Goal: Task Accomplishment & Management: Manage account settings

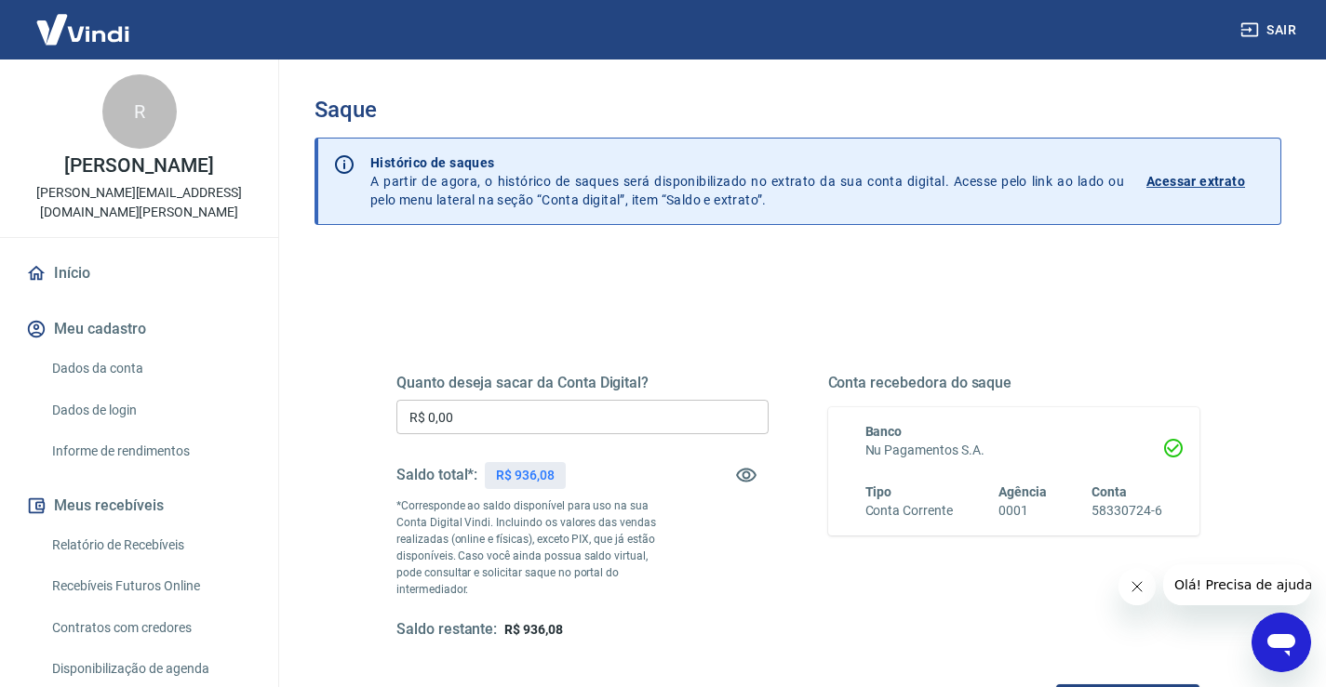
click at [532, 425] on input "R$ 0,00" at bounding box center [582, 417] width 372 height 34
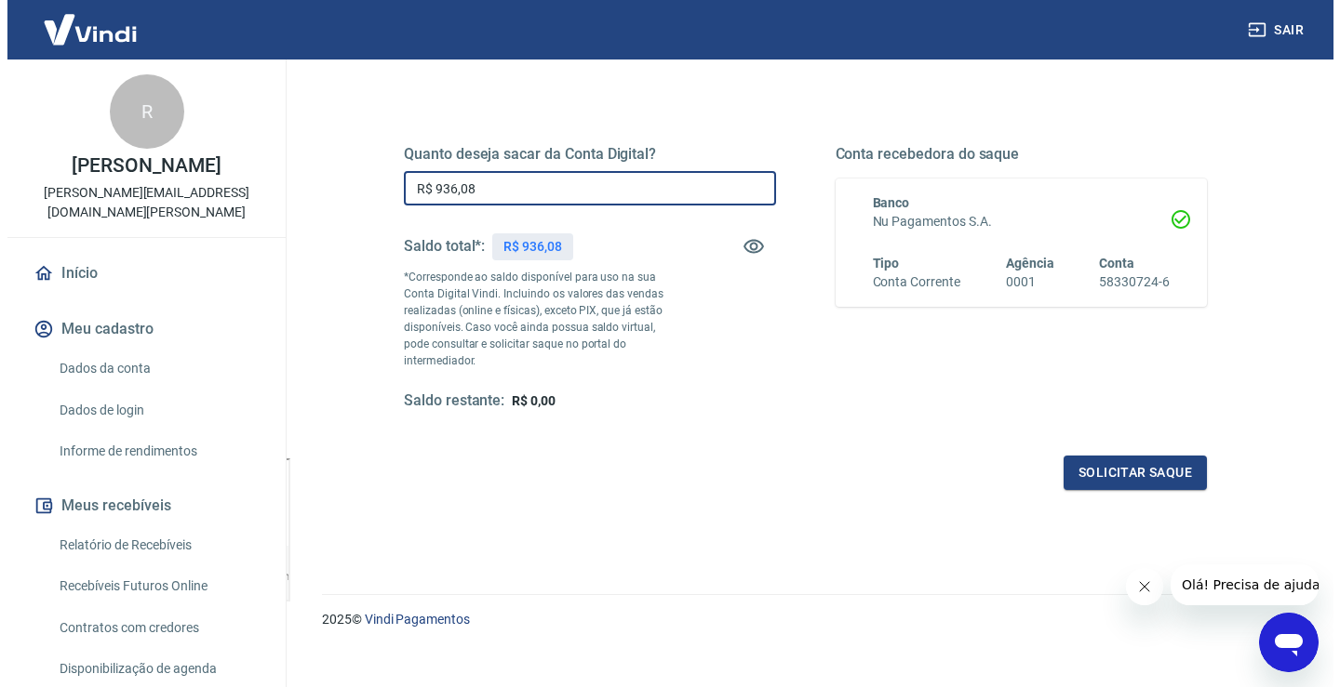
scroll to position [233, 0]
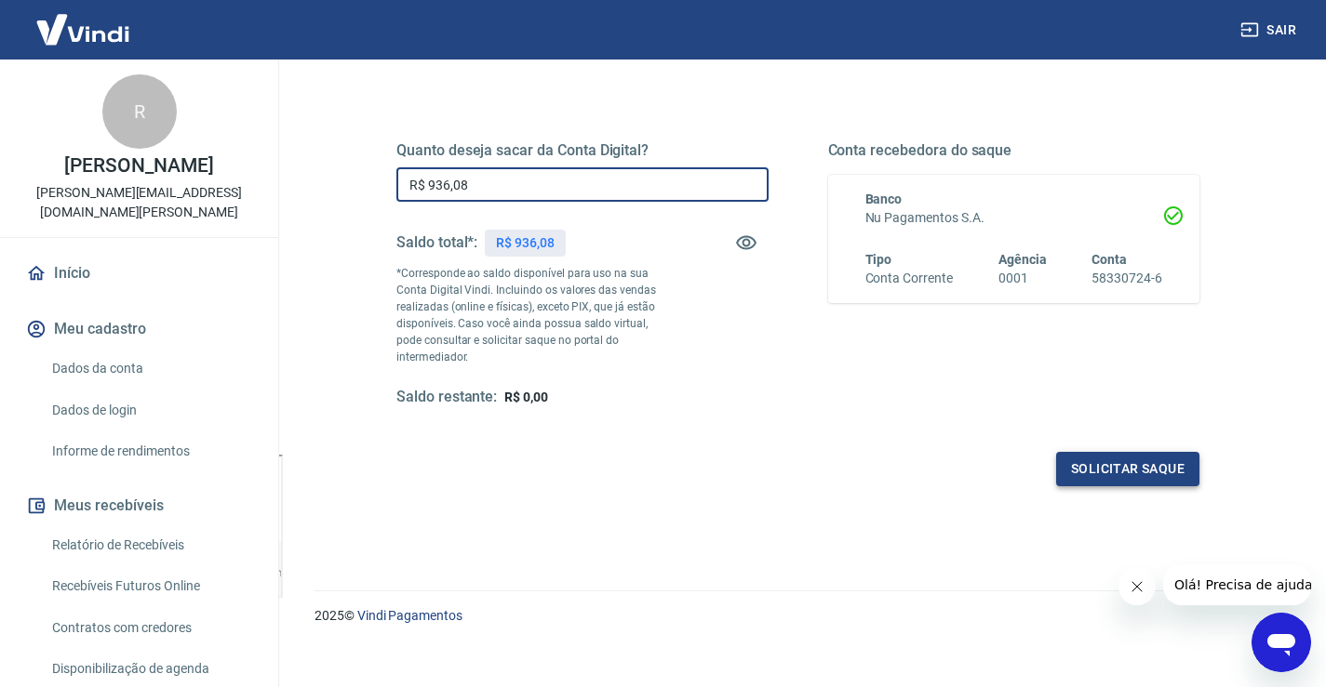
type input "R$ 936,08"
click at [1112, 452] on button "Solicitar saque" at bounding box center [1127, 469] width 143 height 34
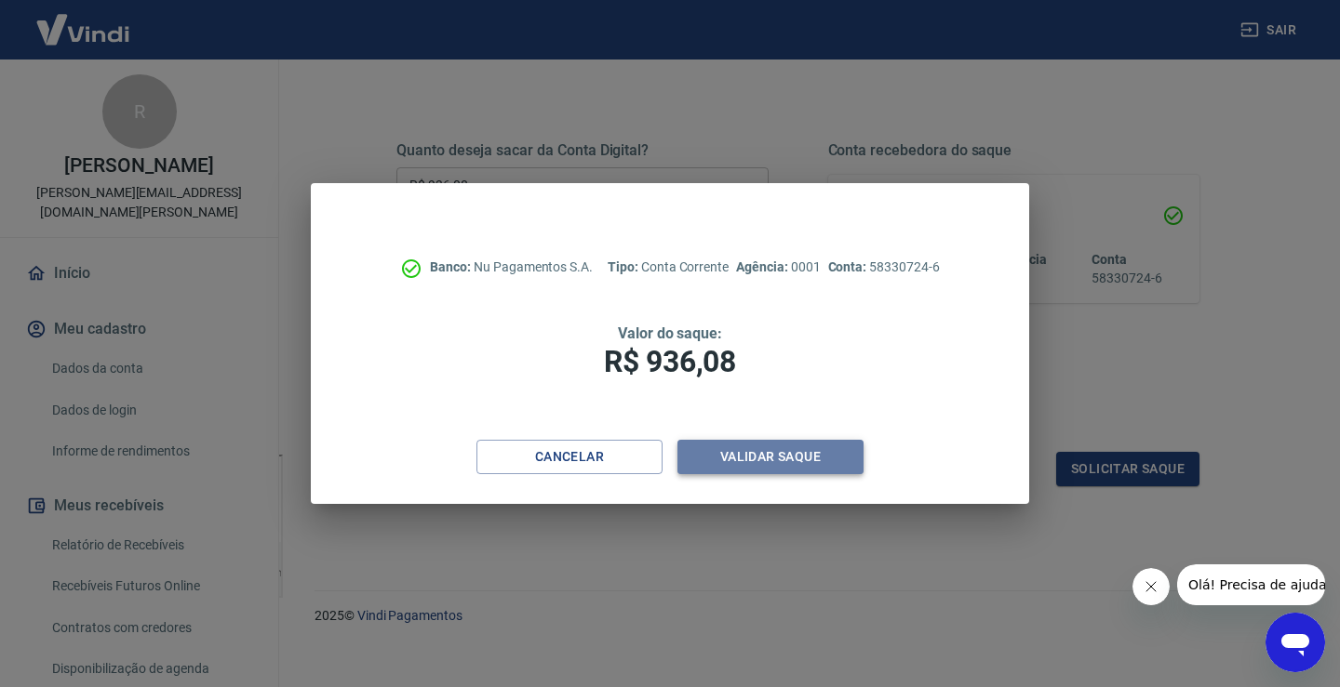
click at [769, 462] on button "Validar saque" at bounding box center [770, 457] width 186 height 34
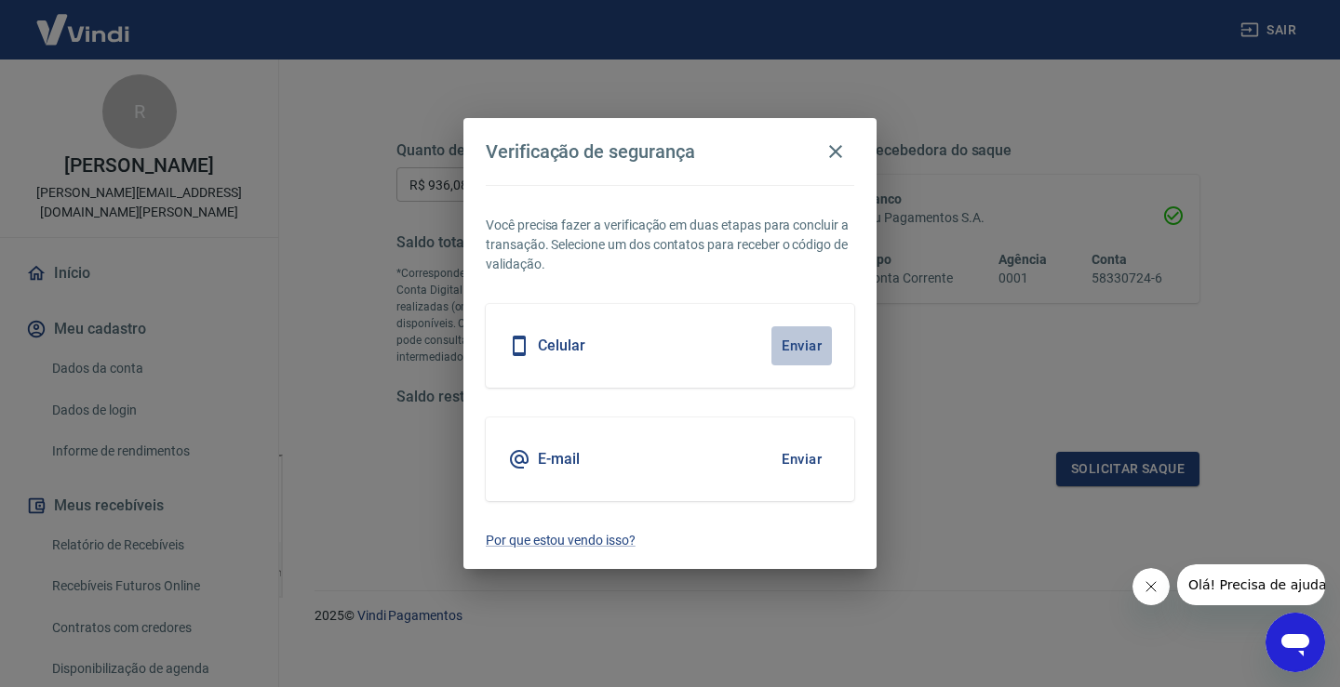
click at [795, 344] on button "Enviar" at bounding box center [801, 346] width 60 height 39
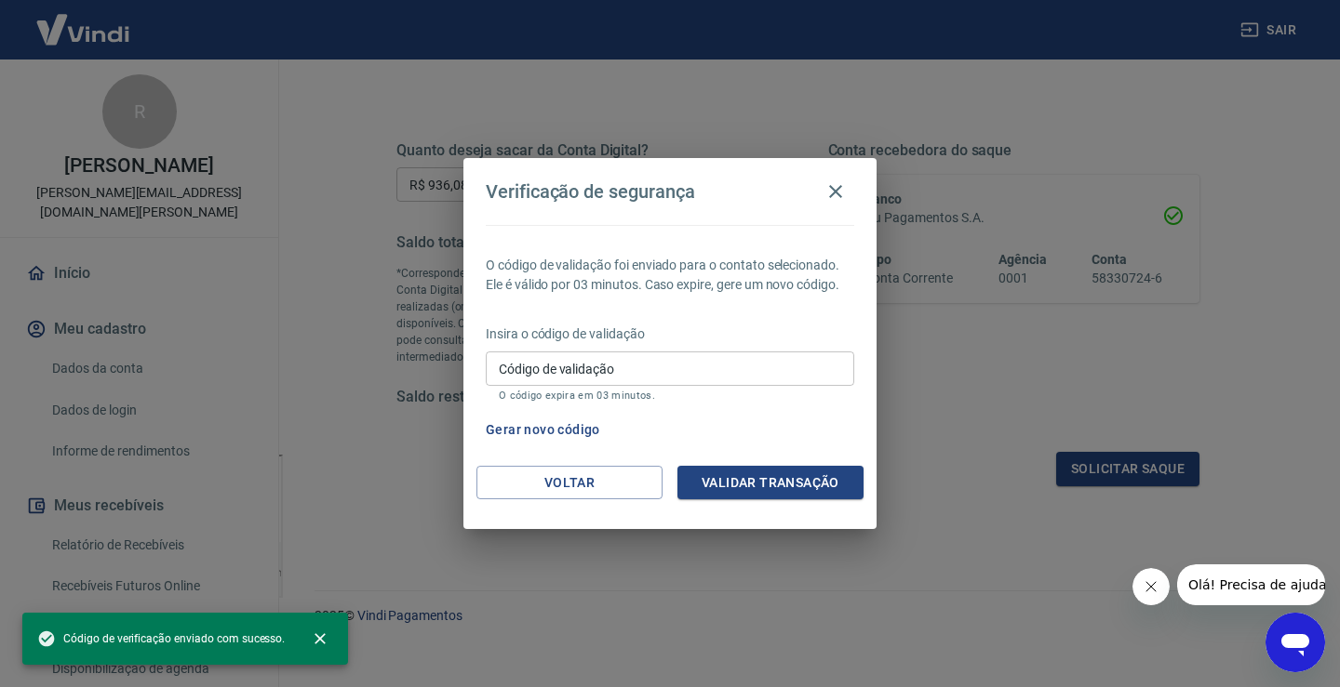
click at [577, 363] on div "Código de validação Código de validação O código expira em 03 minutos." at bounding box center [670, 377] width 368 height 50
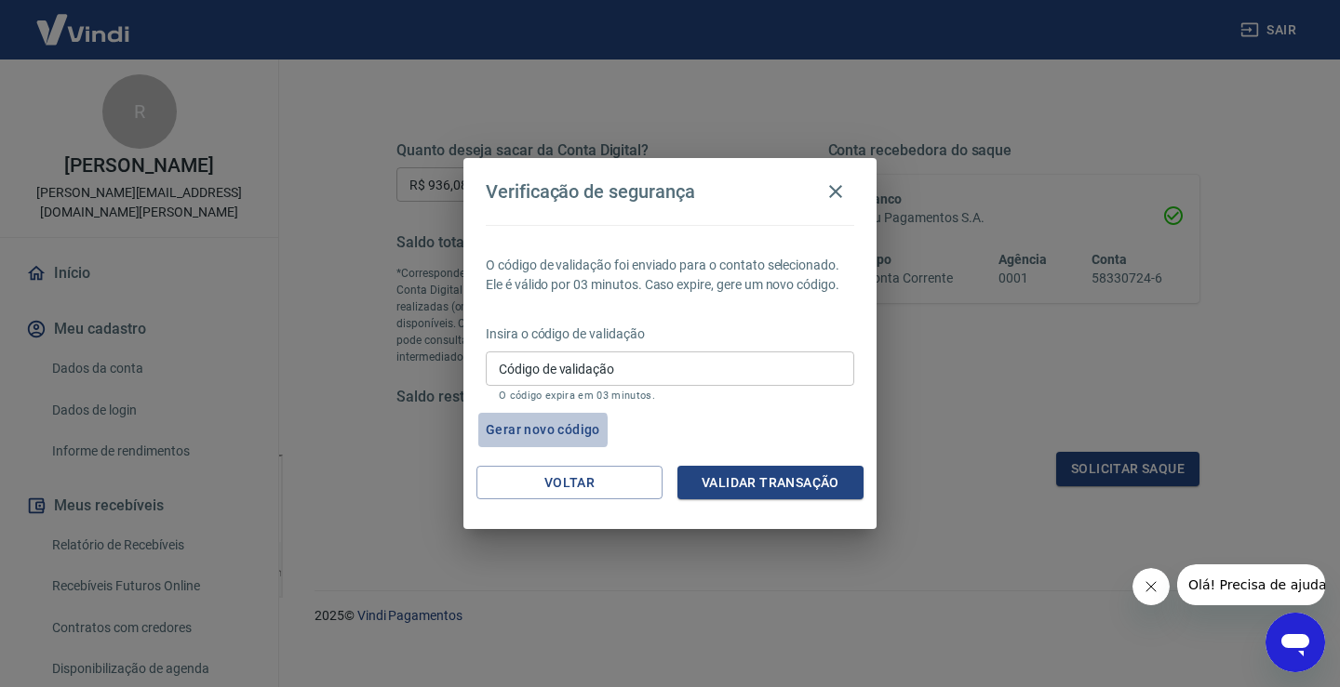
click at [517, 431] on button "Gerar novo código" at bounding box center [542, 430] width 129 height 34
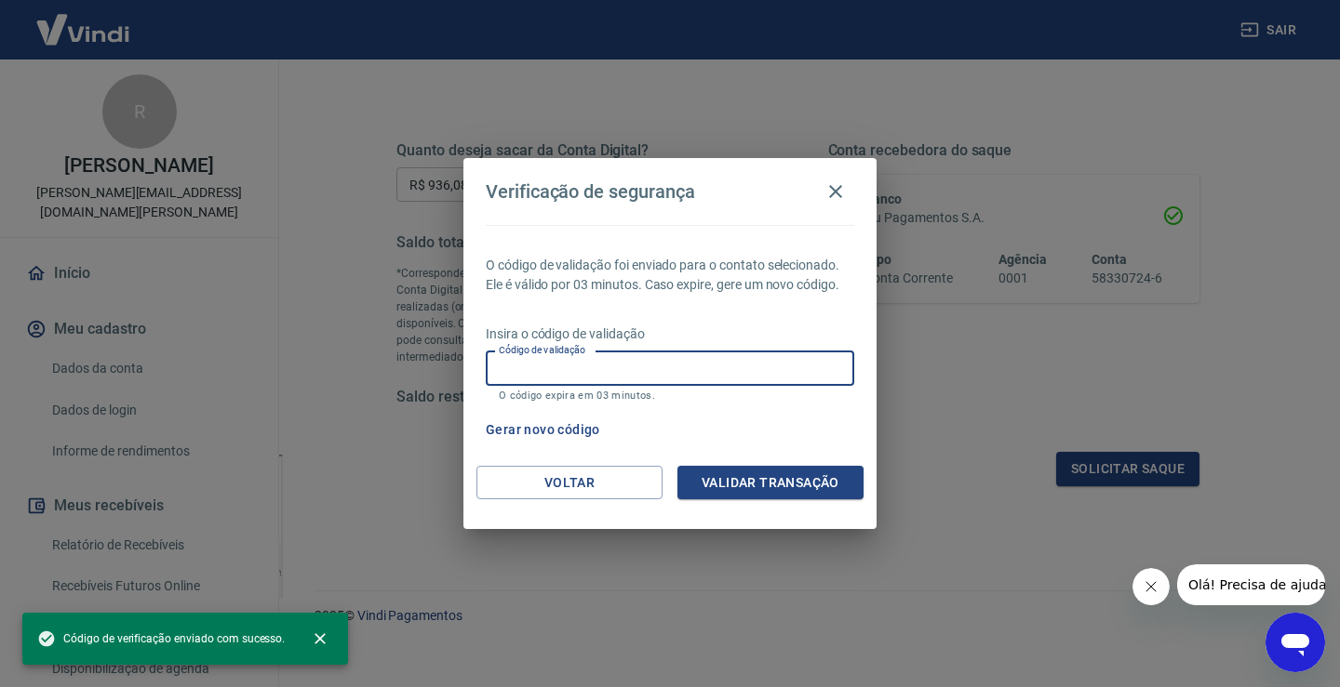
click at [567, 356] on div "Código de validação Código de validação O código expira em 03 minutos." at bounding box center [670, 377] width 368 height 50
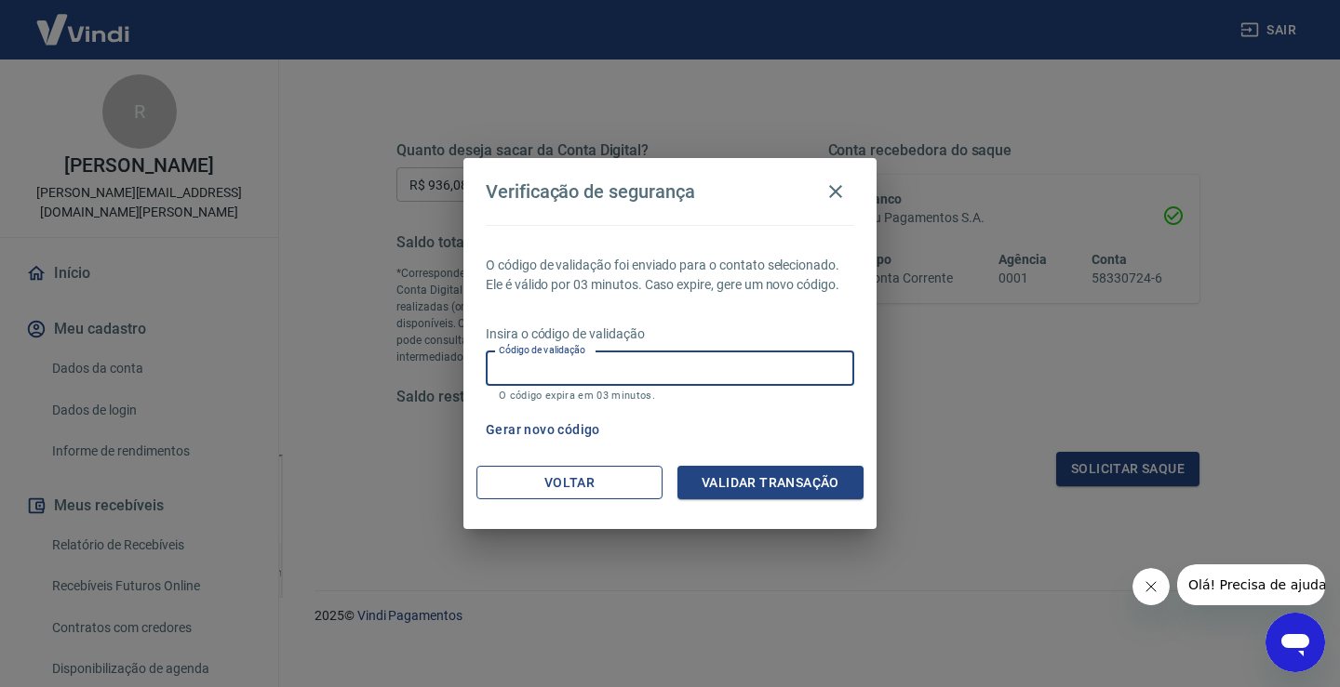
click at [515, 488] on button "Voltar" at bounding box center [569, 483] width 186 height 34
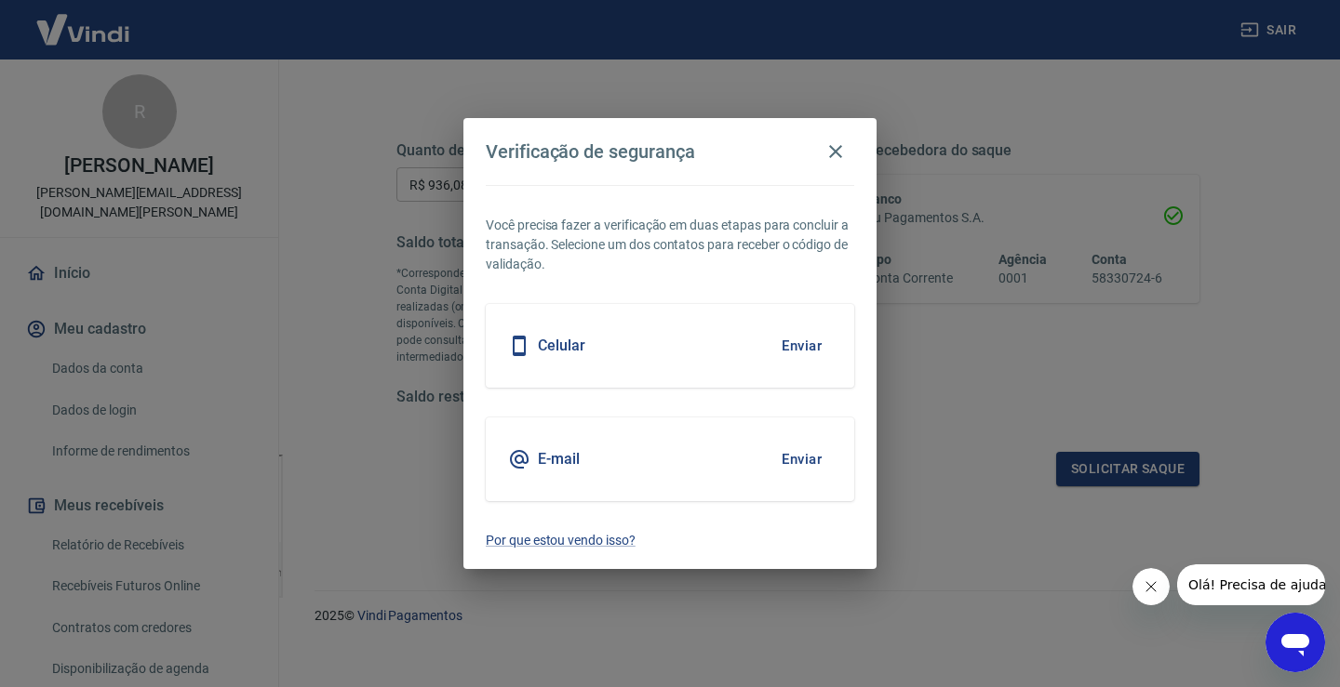
click at [807, 447] on button "Enviar" at bounding box center [801, 459] width 60 height 39
click at [797, 460] on button "Enviar" at bounding box center [801, 459] width 60 height 39
click at [551, 349] on h5 "Celular" at bounding box center [561, 346] width 47 height 19
click at [801, 351] on button "Enviar" at bounding box center [801, 346] width 60 height 39
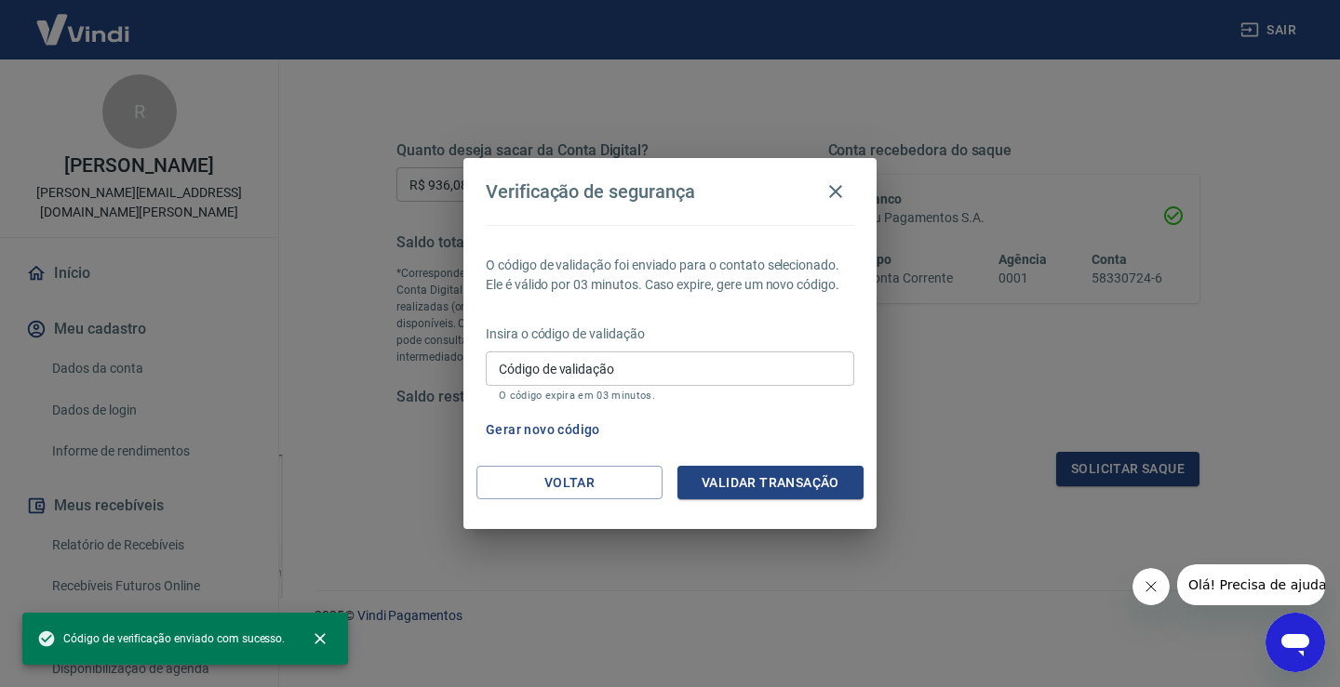
drag, startPoint x: 578, startPoint y: 351, endPoint x: 591, endPoint y: 365, distance: 19.1
click at [585, 360] on div "Código de validação Código de validação O código expira em 03 minutos." at bounding box center [670, 377] width 368 height 50
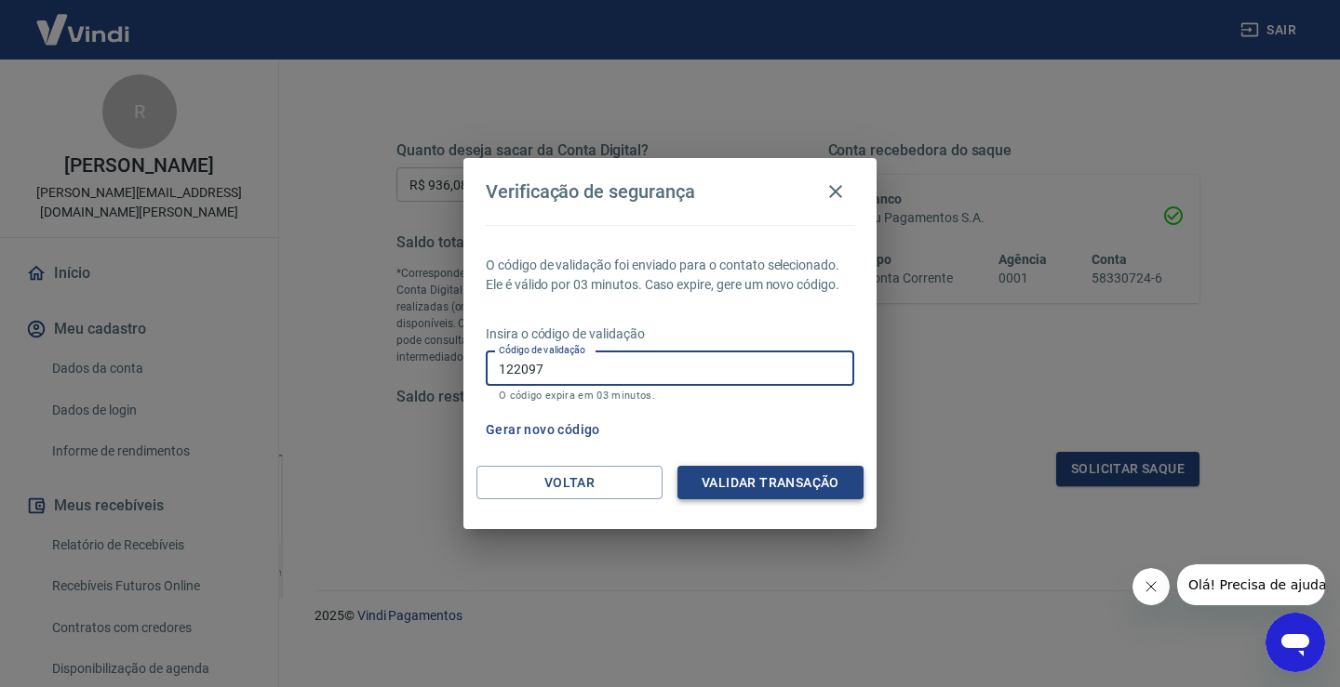
type input "122097"
click at [741, 470] on button "Validar transação" at bounding box center [770, 483] width 186 height 34
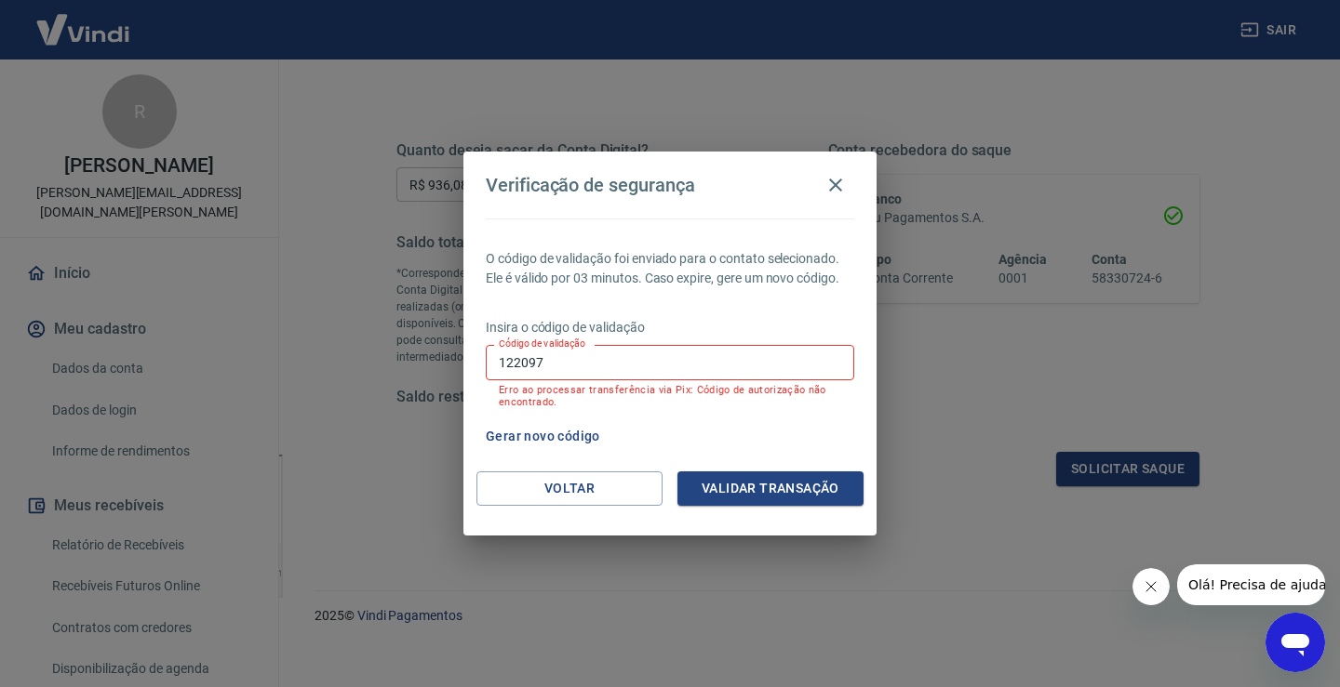
click at [672, 354] on input "122097" at bounding box center [670, 362] width 368 height 34
type input "305297"
click at [777, 477] on button "Validar transação" at bounding box center [770, 489] width 186 height 34
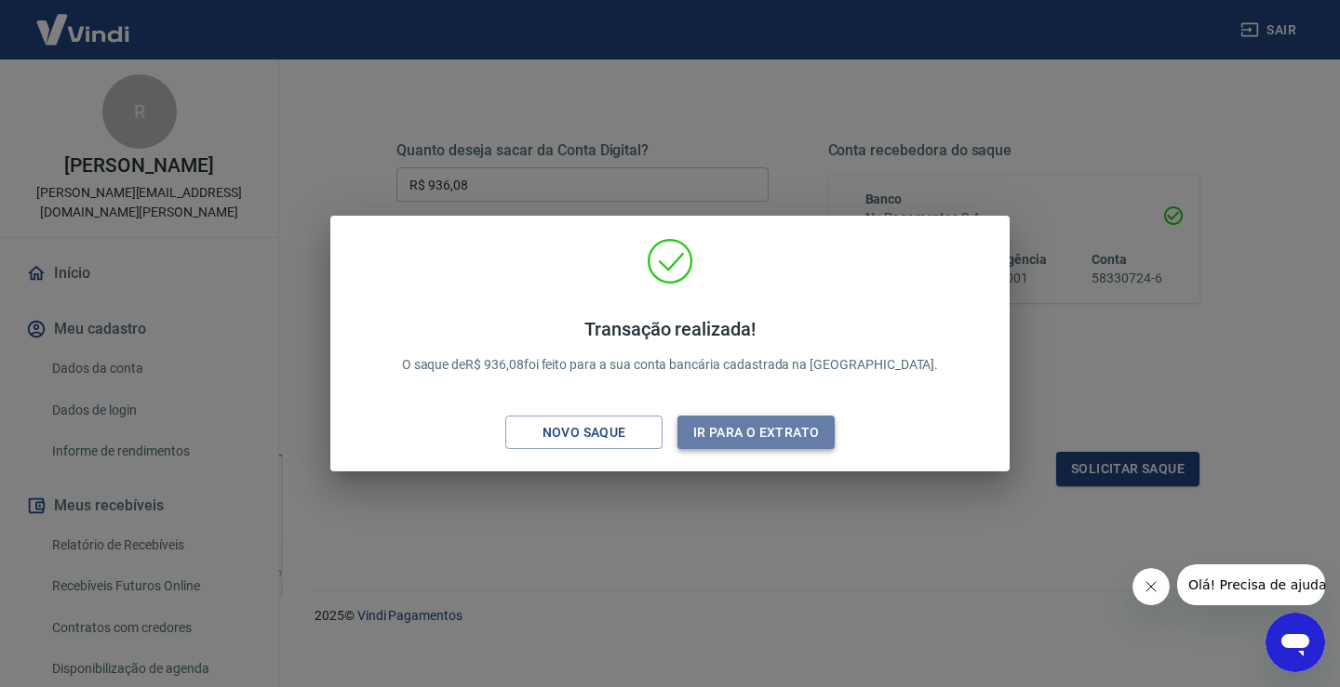
click at [738, 440] on button "Ir para o extrato" at bounding box center [755, 433] width 157 height 34
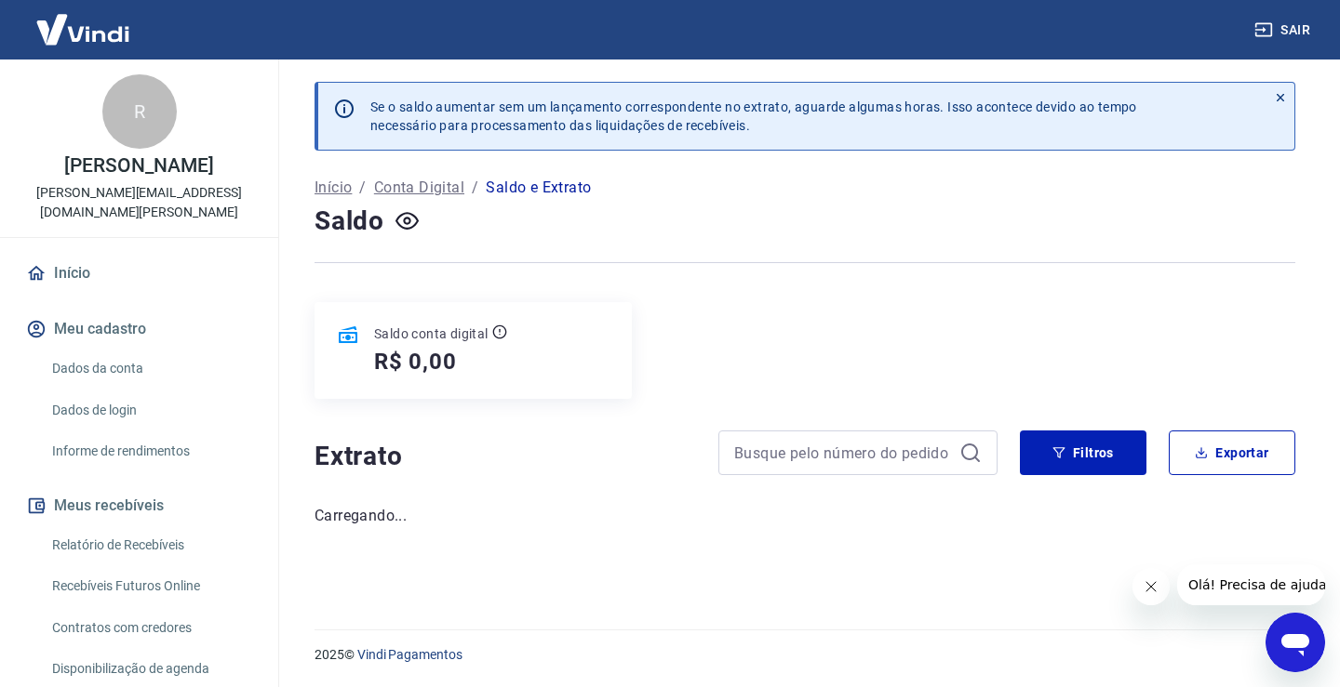
click at [595, 274] on div at bounding box center [804, 263] width 981 height 46
